Goal: Information Seeking & Learning: Learn about a topic

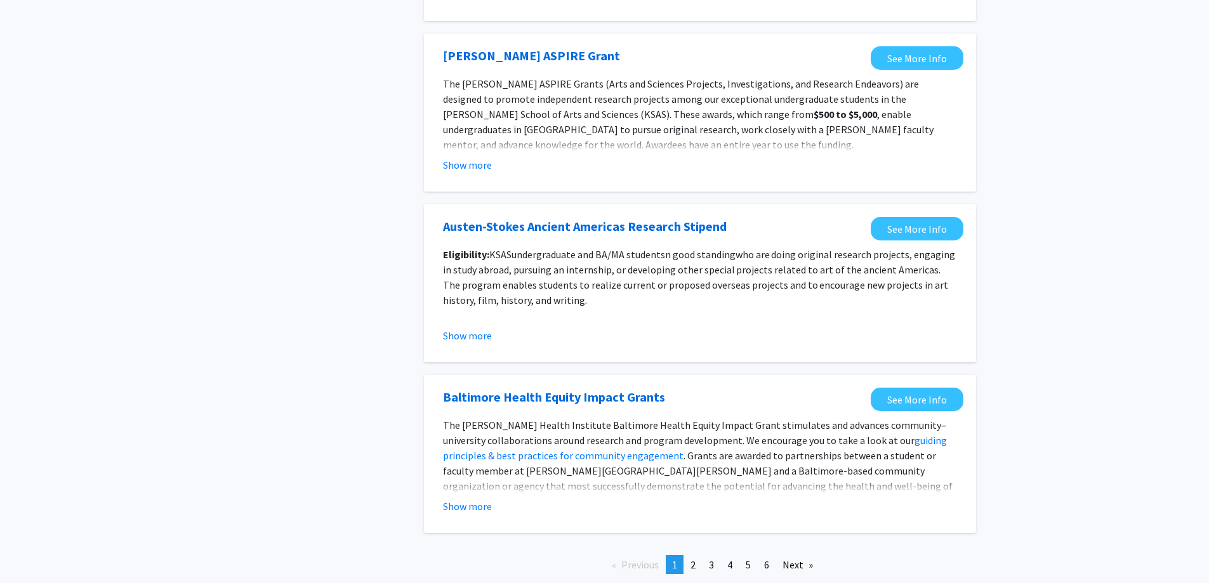
scroll to position [1321, 0]
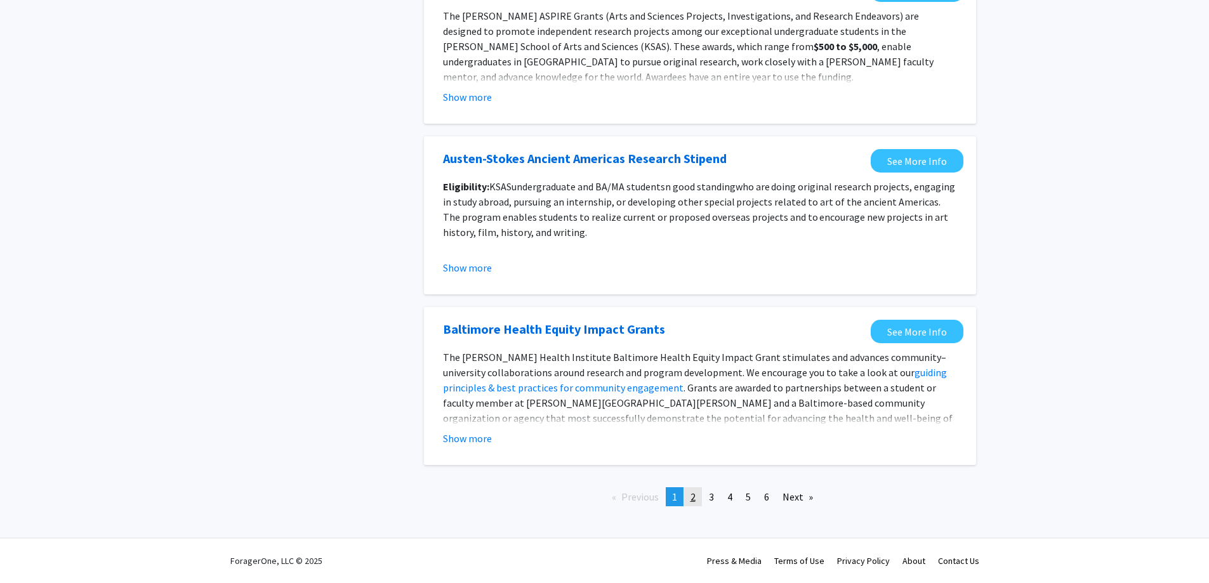
click at [694, 501] on span "2" at bounding box center [692, 496] width 5 height 13
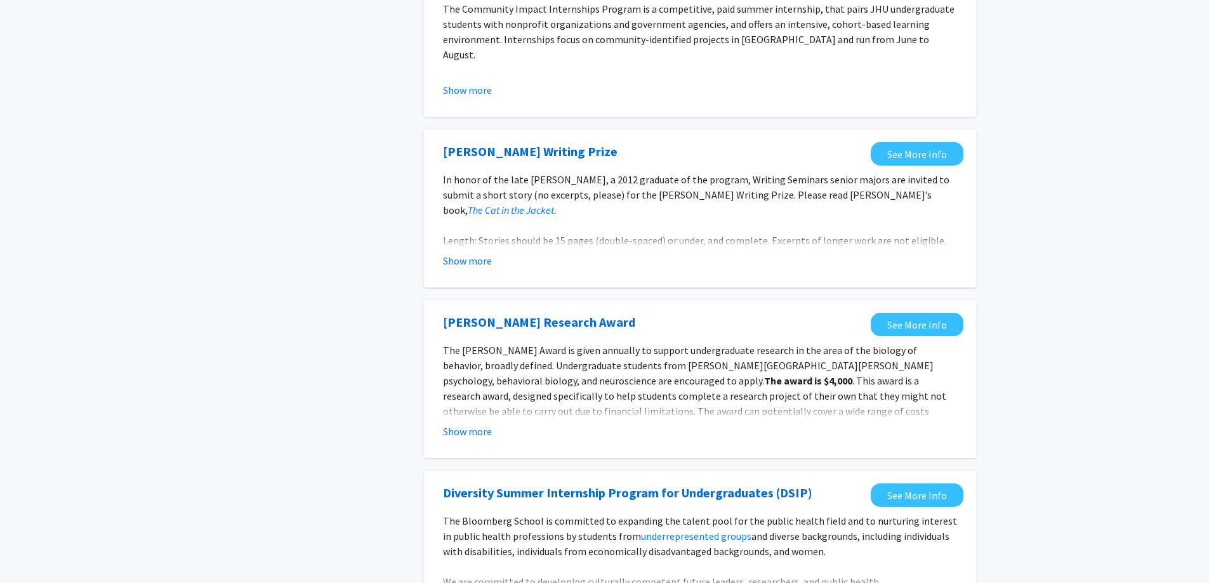
scroll to position [1372, 0]
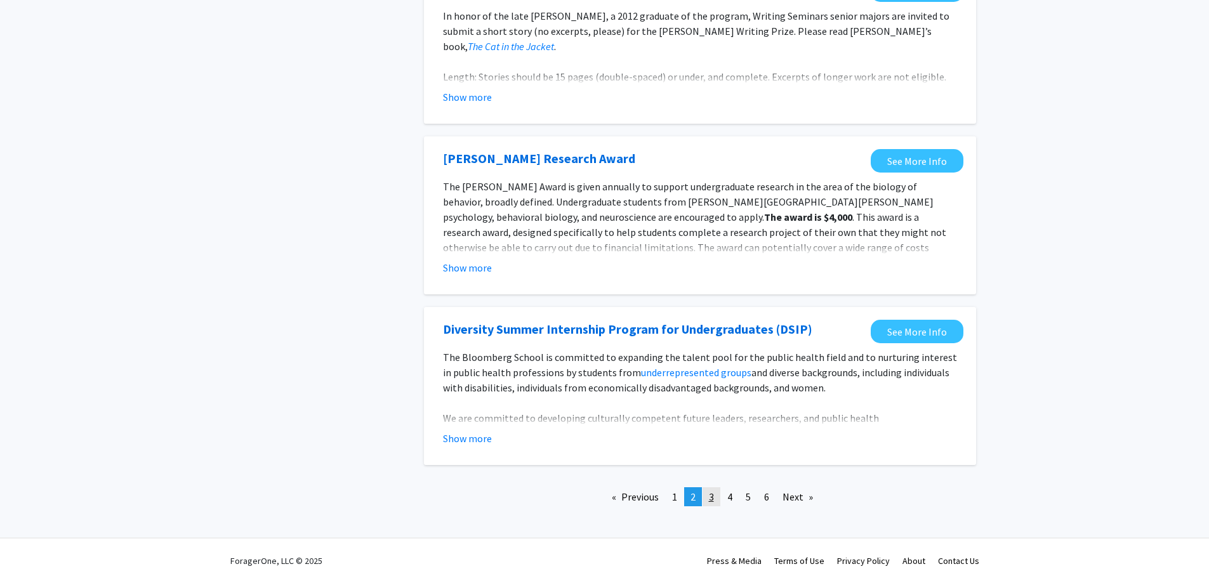
click at [713, 501] on span "3" at bounding box center [711, 496] width 5 height 13
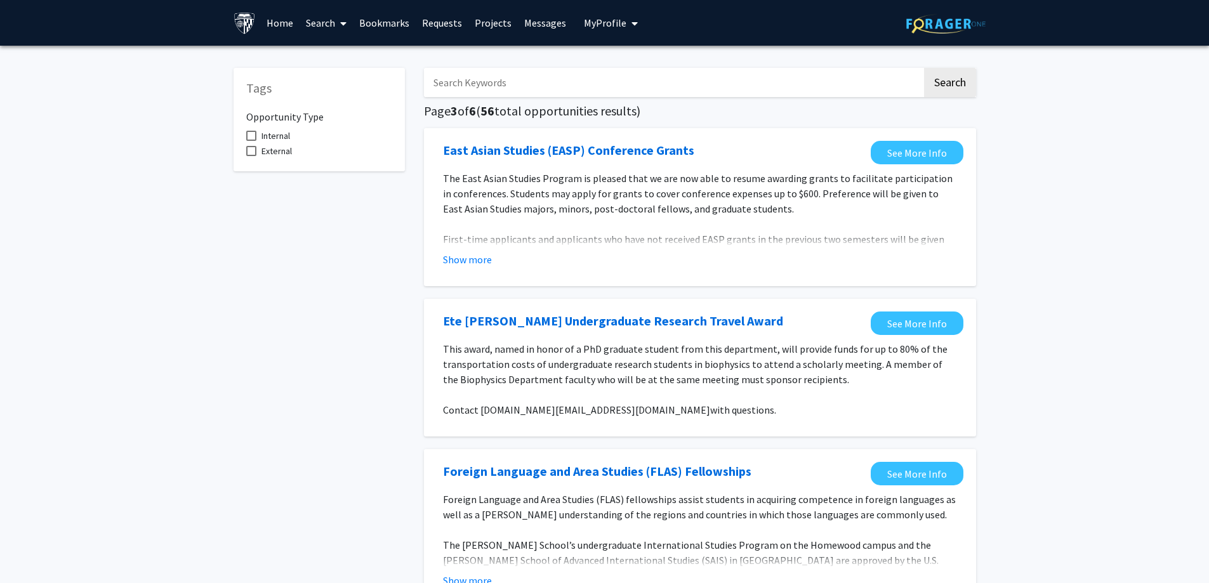
click at [266, 132] on span "Internal" at bounding box center [275, 135] width 29 height 15
click at [251, 141] on input "Internal" at bounding box center [251, 141] width 1 height 1
checkbox input "true"
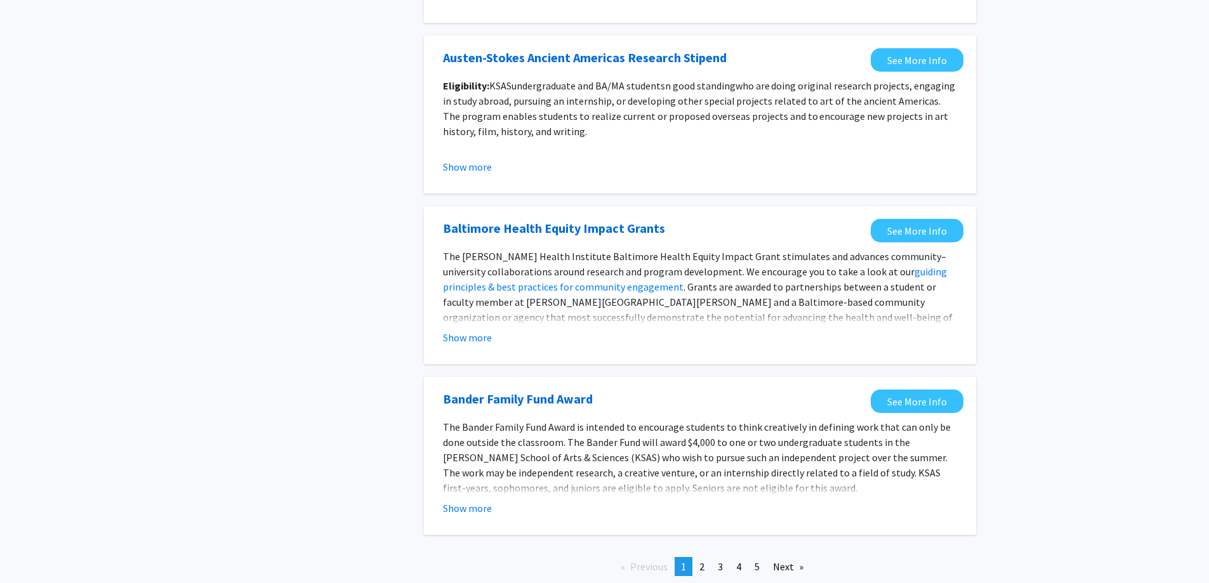
scroll to position [1306, 0]
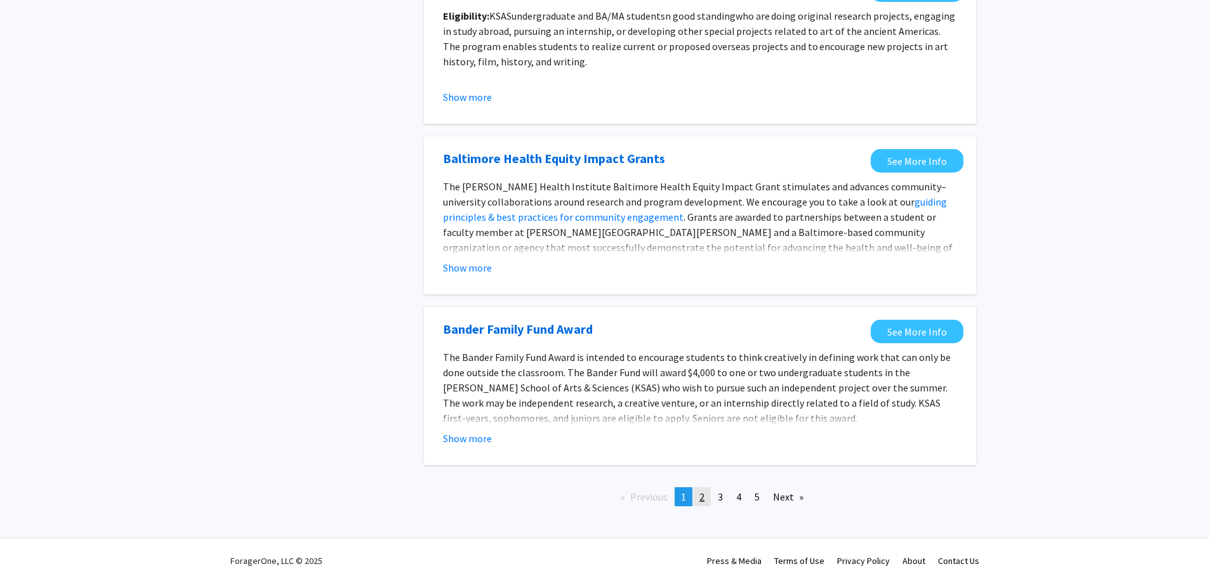
click at [707, 502] on link "page 2" at bounding box center [702, 496] width 18 height 19
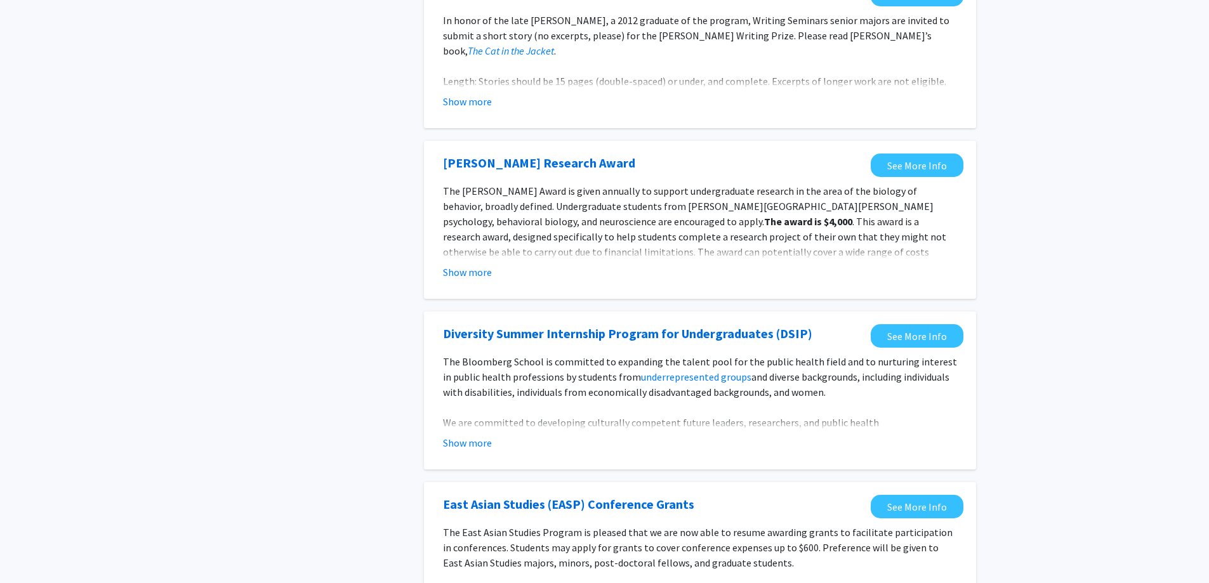
scroll to position [1372, 0]
